Goal: Task Accomplishment & Management: Manage account settings

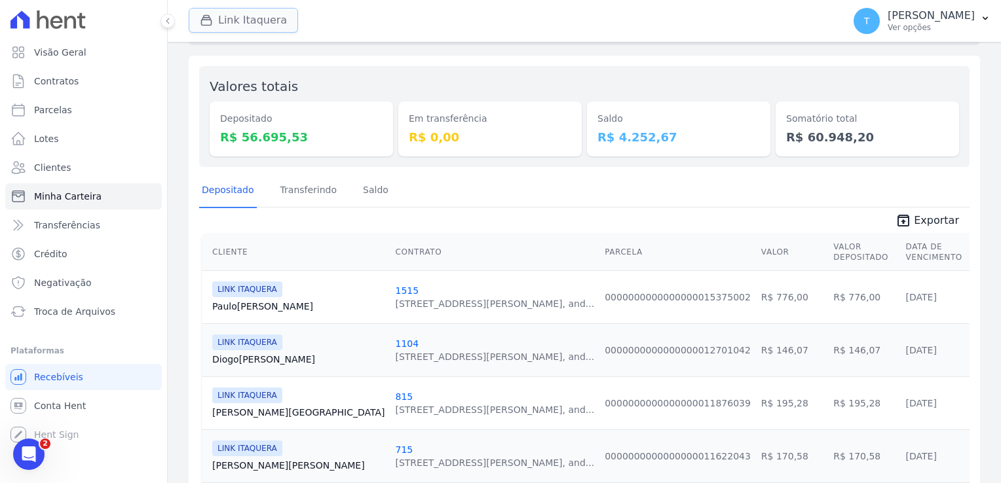
click at [207, 22] on icon "button" at bounding box center [206, 20] width 13 height 13
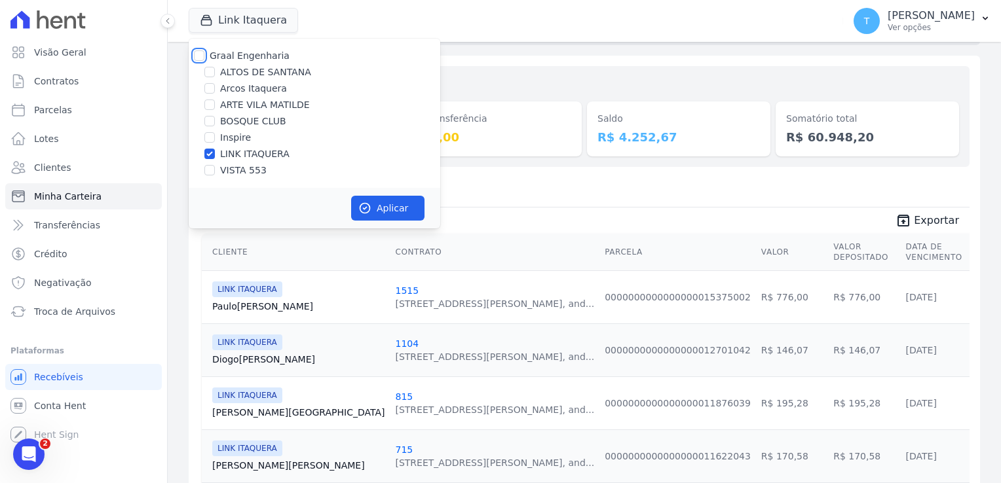
click at [202, 55] on input "Graal Engenharia" at bounding box center [199, 55] width 10 height 10
checkbox input "true"
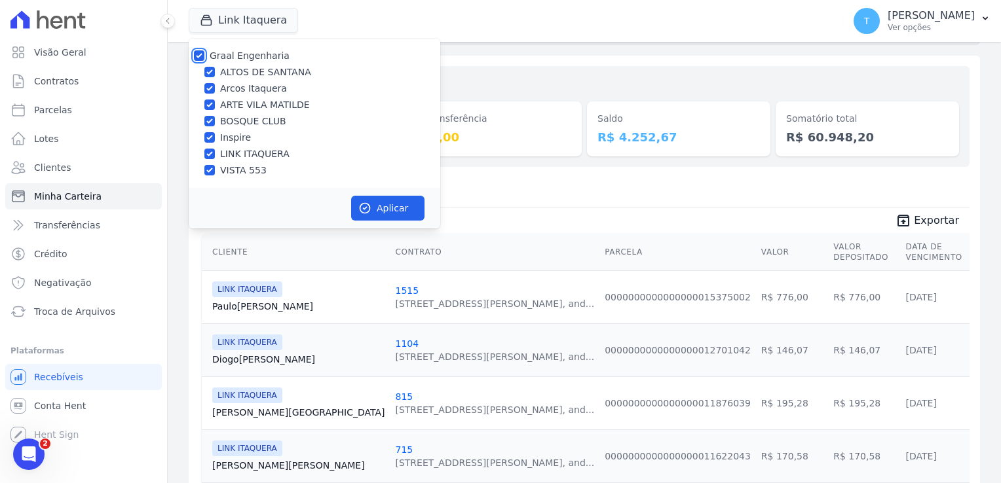
checkbox input "true"
click at [377, 214] on button "Aplicar" at bounding box center [387, 208] width 73 height 25
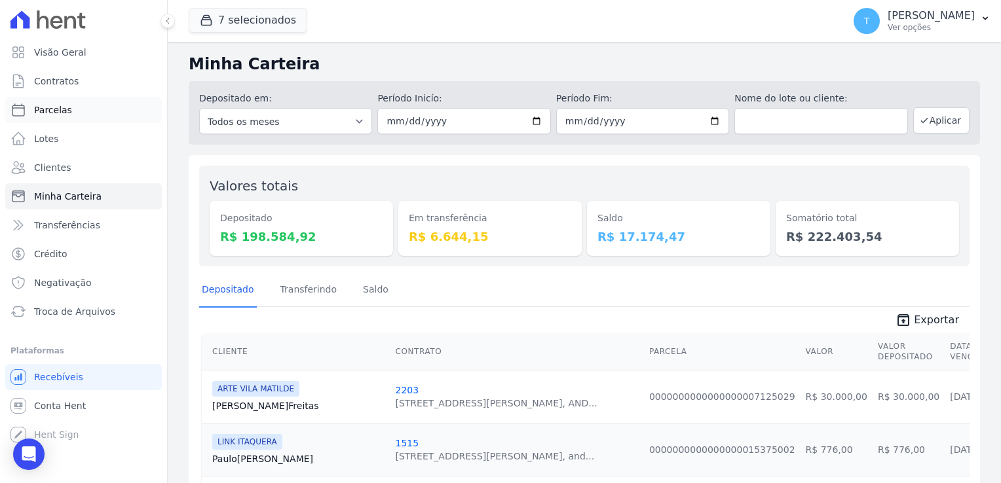
click at [79, 109] on link "Parcelas" at bounding box center [83, 110] width 157 height 26
select select
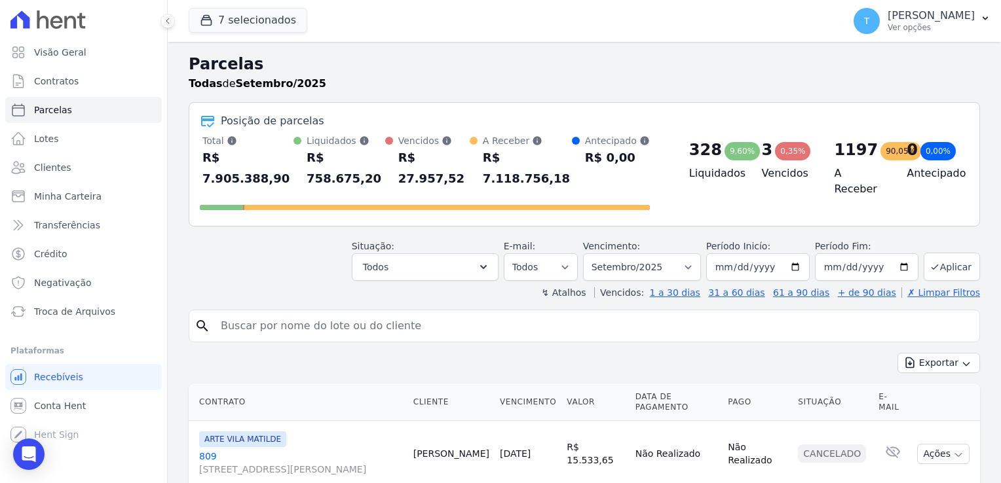
click at [260, 313] on input "search" at bounding box center [593, 326] width 761 height 26
paste input "[PERSON_NAME]"
type input "[PERSON_NAME]"
select select
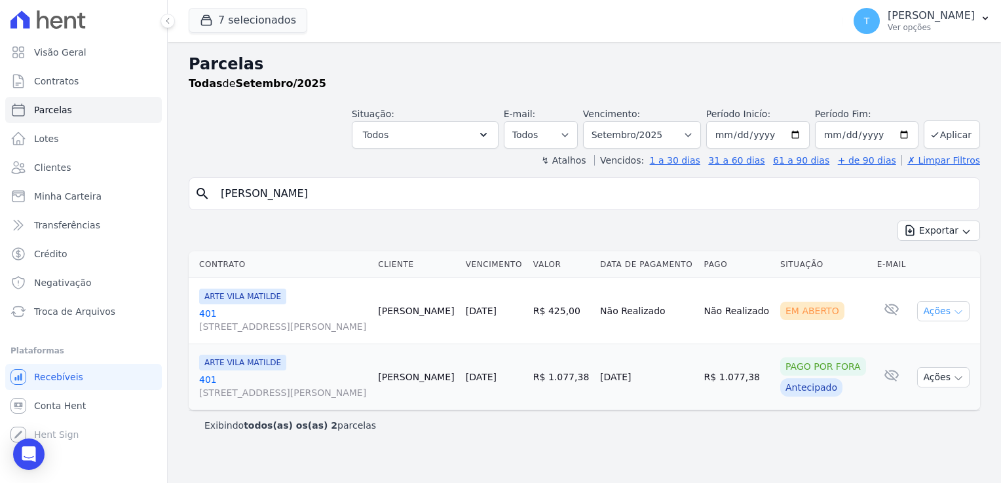
click at [953, 312] on icon "button" at bounding box center [958, 312] width 10 height 10
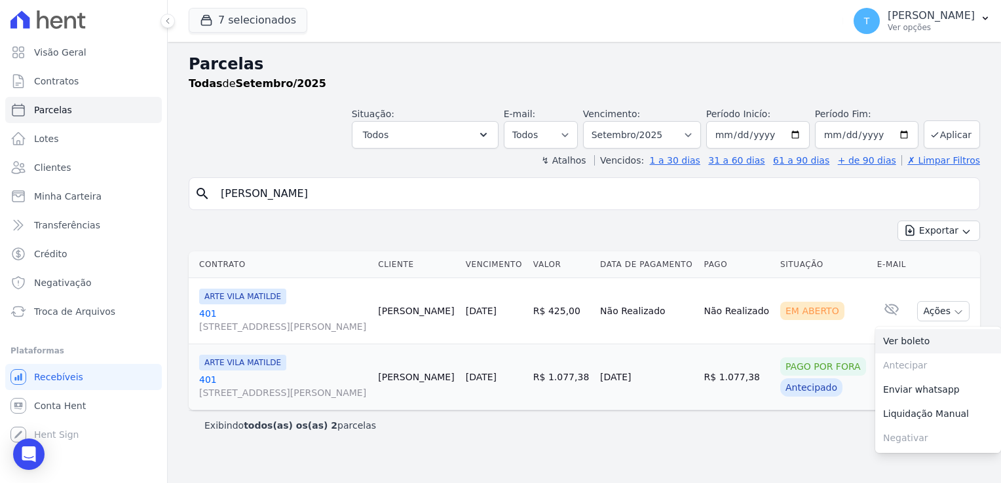
click at [920, 339] on link "Ver boleto" at bounding box center [938, 341] width 126 height 24
click at [979, 22] on button "T [PERSON_NAME] Ver opções" at bounding box center [922, 21] width 158 height 37
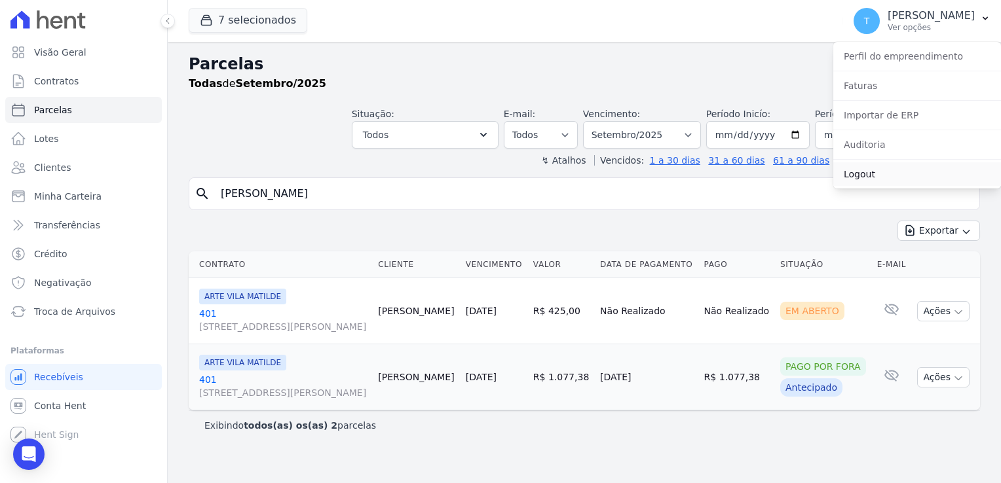
click at [863, 174] on link "Logout" at bounding box center [917, 174] width 168 height 24
